Goal: Check status: Check status

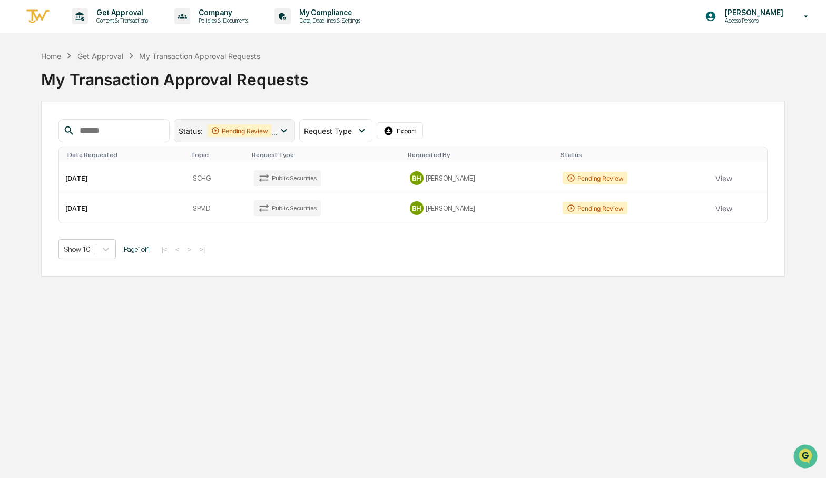
click at [290, 130] on icon at bounding box center [284, 131] width 12 height 12
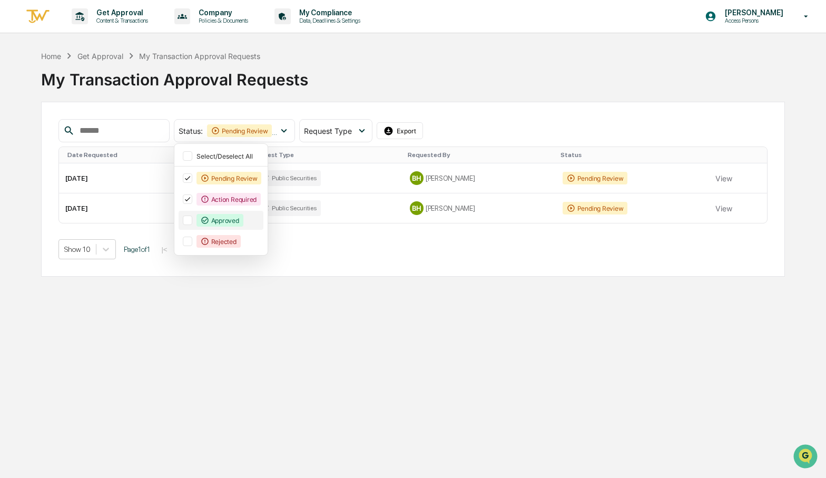
click at [192, 222] on div at bounding box center [187, 219] width 9 height 9
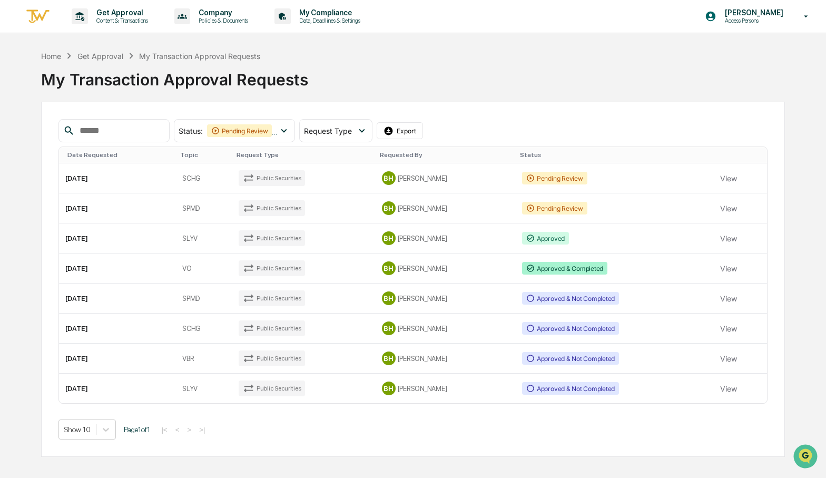
click at [427, 83] on div "My Transaction Approval Requests" at bounding box center [412, 75] width 743 height 27
click at [348, 241] on td "Public Securities" at bounding box center [303, 238] width 143 height 30
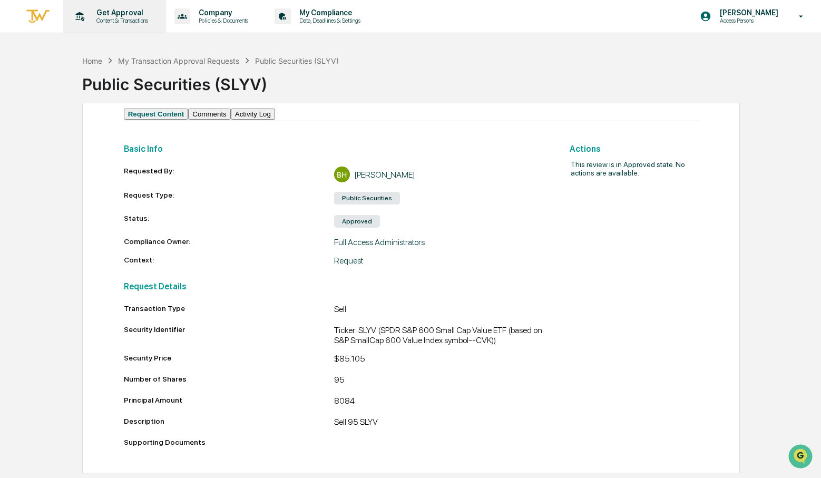
click at [126, 16] on p "Get Approval" at bounding box center [120, 12] width 65 height 8
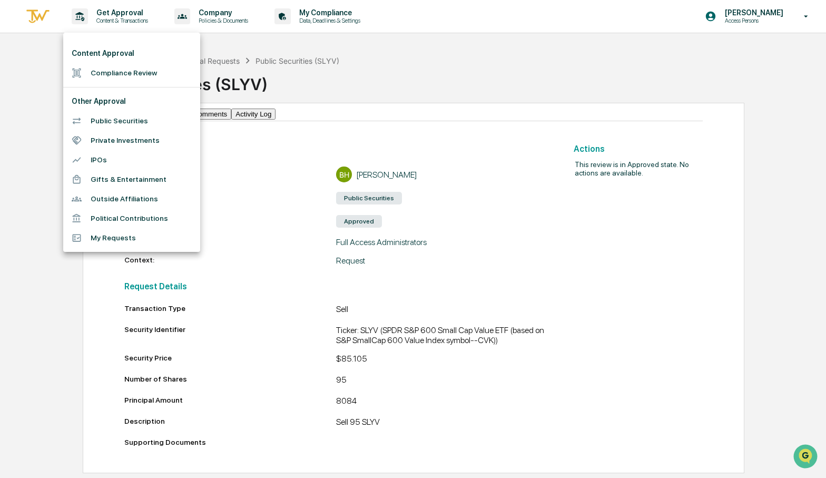
click at [110, 241] on li "My Requests" at bounding box center [131, 237] width 137 height 19
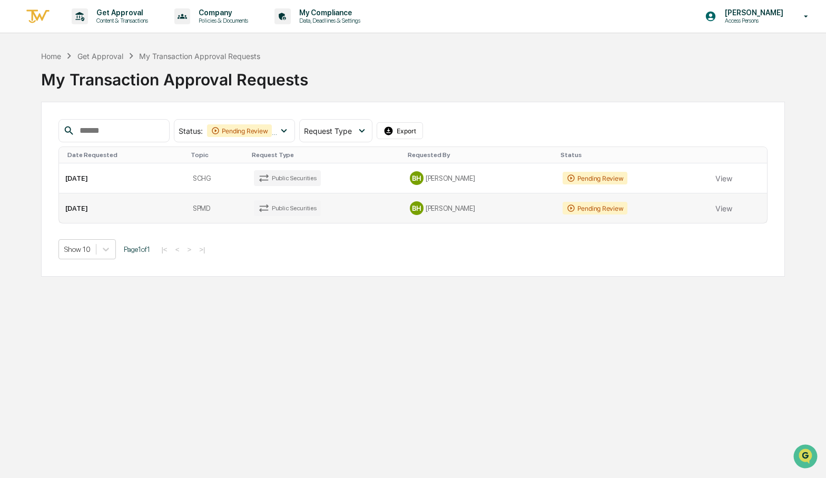
click at [488, 210] on div "BH [PERSON_NAME]" at bounding box center [480, 208] width 140 height 14
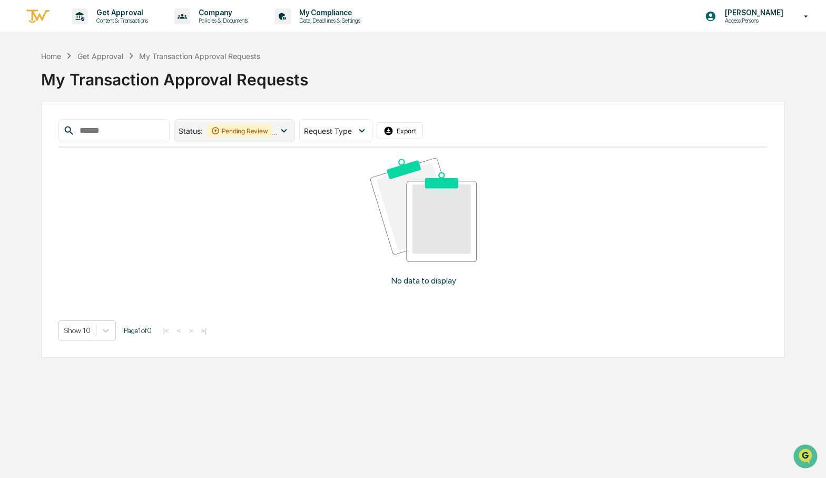
click at [290, 131] on icon at bounding box center [284, 131] width 12 height 12
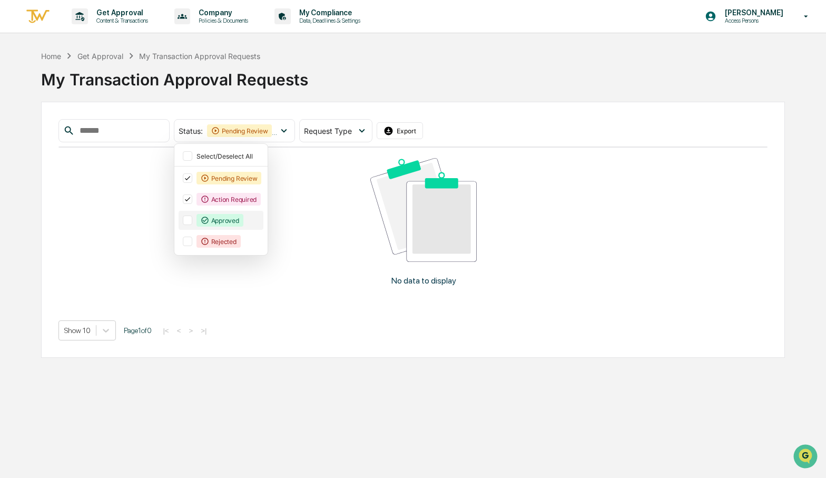
click at [192, 223] on div at bounding box center [187, 219] width 9 height 9
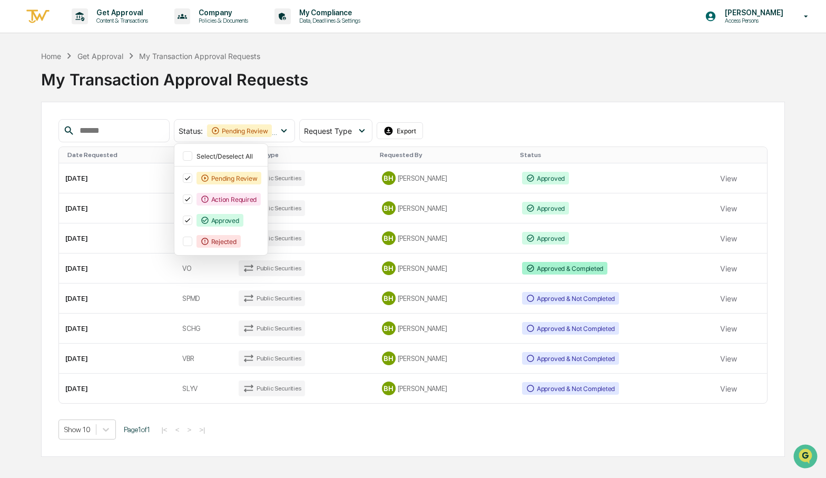
click at [498, 88] on div "My Transaction Approval Requests" at bounding box center [412, 75] width 743 height 27
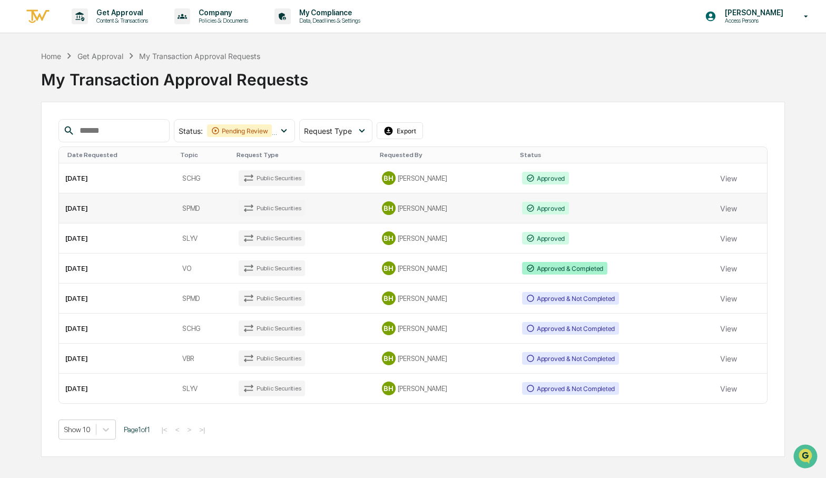
click at [594, 212] on td "Approved" at bounding box center [615, 208] width 198 height 30
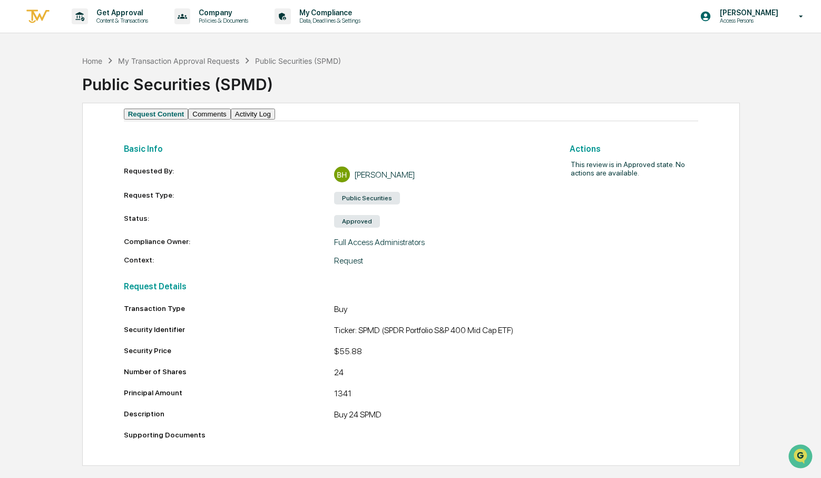
scroll to position [4, 0]
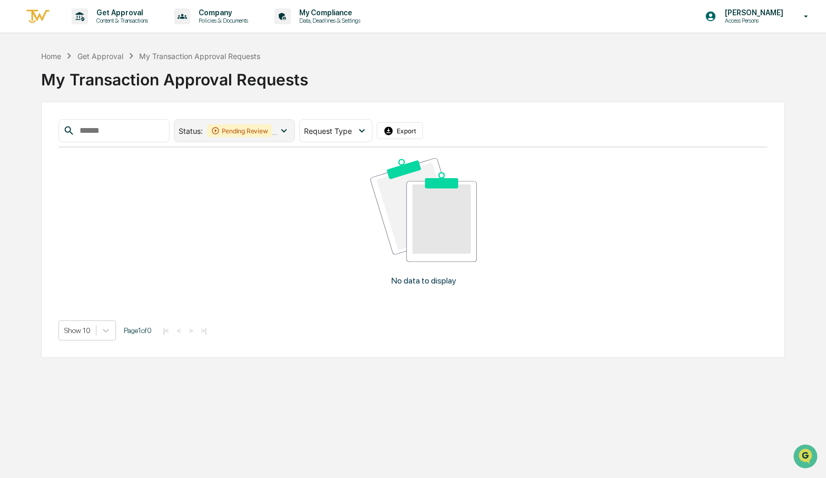
click at [272, 136] on div "Pending Review" at bounding box center [239, 130] width 65 height 13
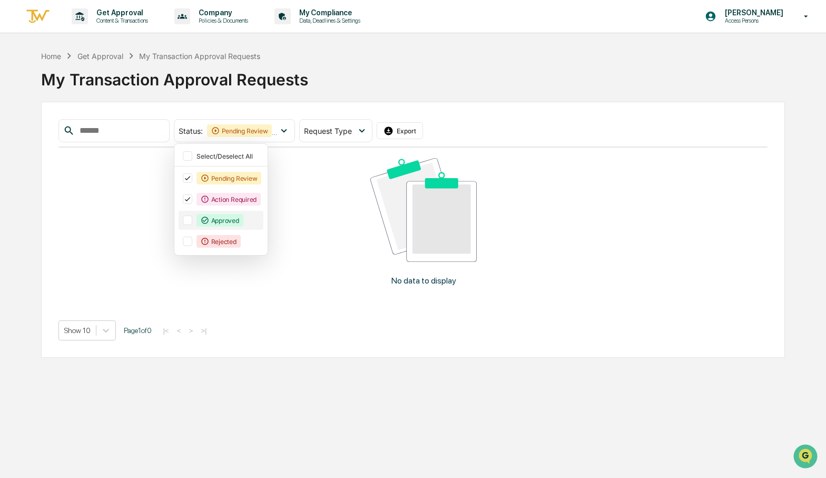
click at [229, 214] on div "Approved" at bounding box center [219, 220] width 47 height 13
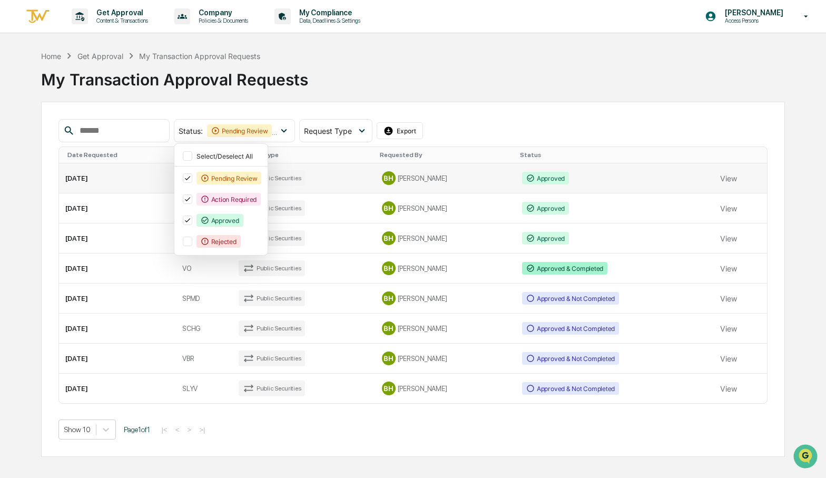
click at [465, 180] on div "BH [PERSON_NAME]" at bounding box center [445, 178] width 127 height 14
